Goal: Find contact information: Find contact information

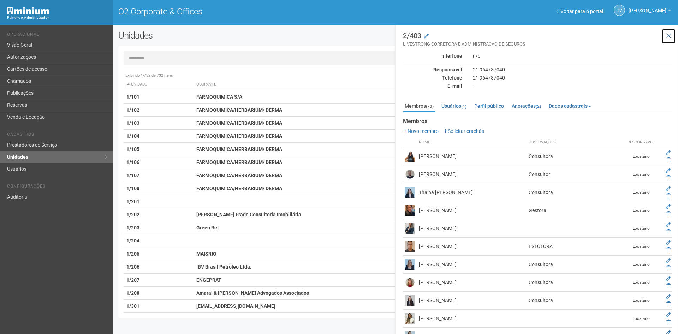
click at [666, 38] on icon at bounding box center [668, 36] width 5 height 7
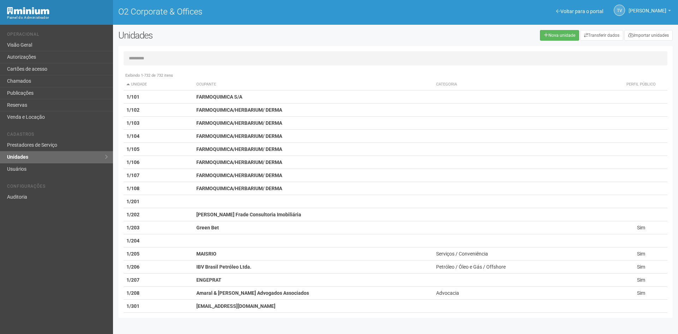
click at [185, 57] on input "text" at bounding box center [396, 58] width 544 height 14
click at [192, 36] on h2 "Unidades" at bounding box center [230, 35] width 225 height 11
click at [31, 103] on link "Reservas" at bounding box center [56, 105] width 113 height 12
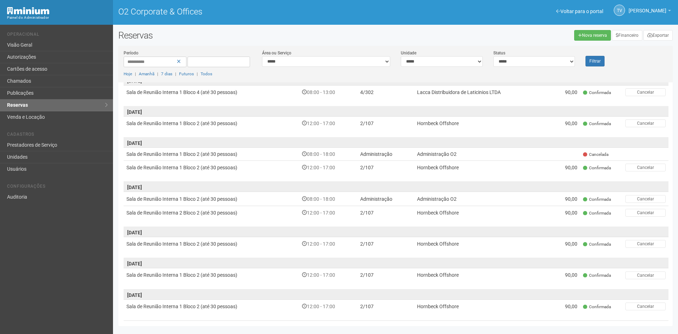
scroll to position [305, 0]
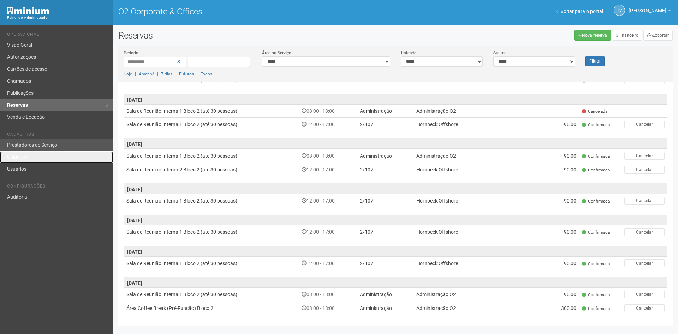
drag, startPoint x: 25, startPoint y: 155, endPoint x: 48, endPoint y: 148, distance: 23.9
click at [25, 155] on link "Unidades" at bounding box center [56, 157] width 113 height 12
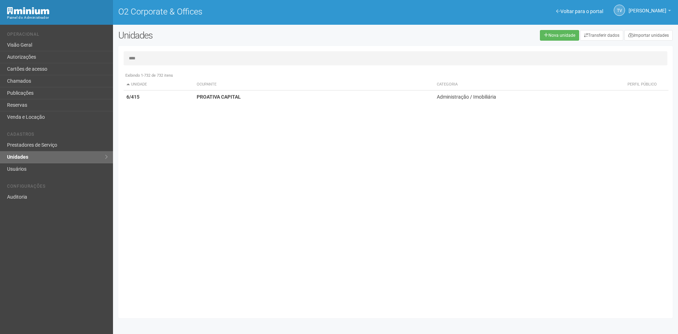
type input "****"
click at [272, 100] on td "PROATIVA CAPITAL" at bounding box center [314, 96] width 241 height 13
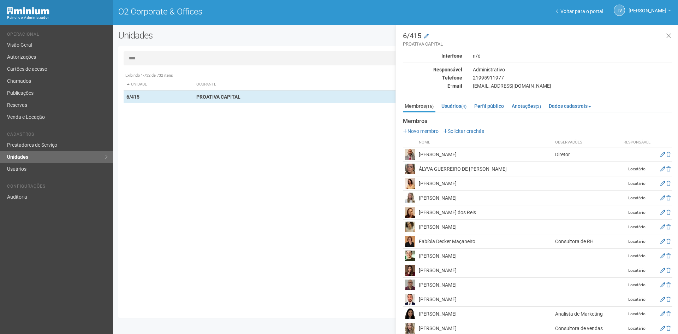
scroll to position [35, 0]
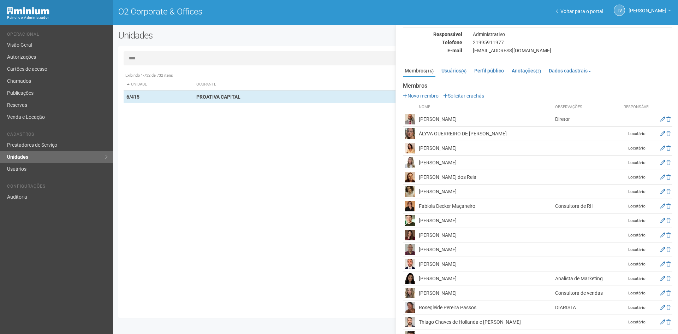
click at [452, 64] on div "Membros (16) Usuários (4) Perfil público Anotações (3) Dados cadastrais Proprie…" at bounding box center [538, 203] width 270 height 282
click at [453, 69] on link "Usuários (4)" at bounding box center [454, 70] width 29 height 11
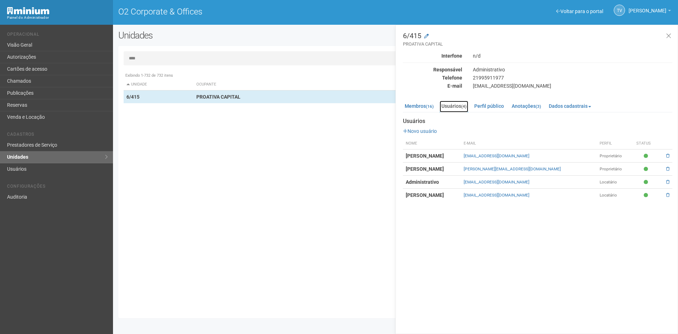
scroll to position [0, 0]
click at [415, 101] on link "Membros (16)" at bounding box center [419, 106] width 33 height 11
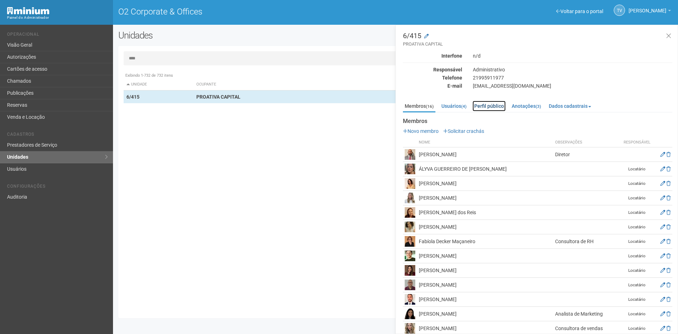
click at [485, 102] on link "Perfil público" at bounding box center [489, 106] width 33 height 11
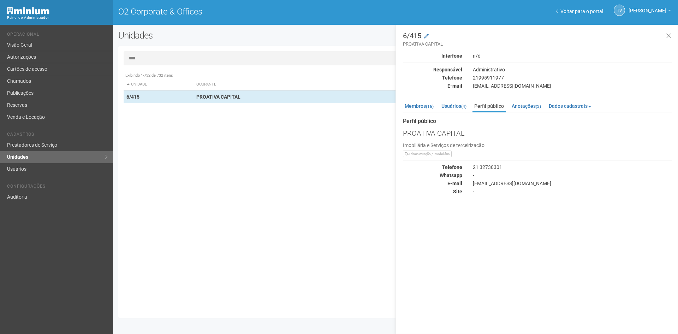
click at [529, 186] on div "adninistrativo01@proativacapital.com.br" at bounding box center [573, 183] width 210 height 6
copy div "adninistrativo01@proativacapital.com.br"
click at [421, 106] on link "Membros (16)" at bounding box center [419, 106] width 33 height 11
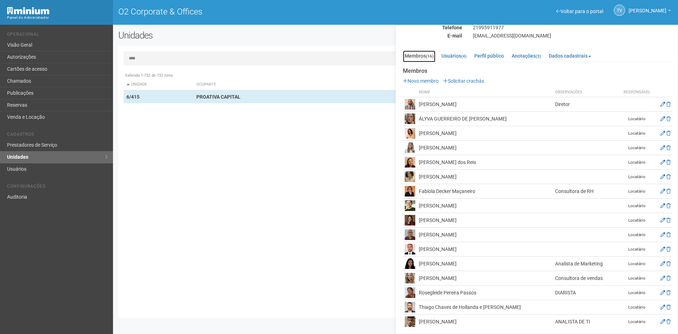
scroll to position [52, 0]
